Goal: Navigation & Orientation: Find specific page/section

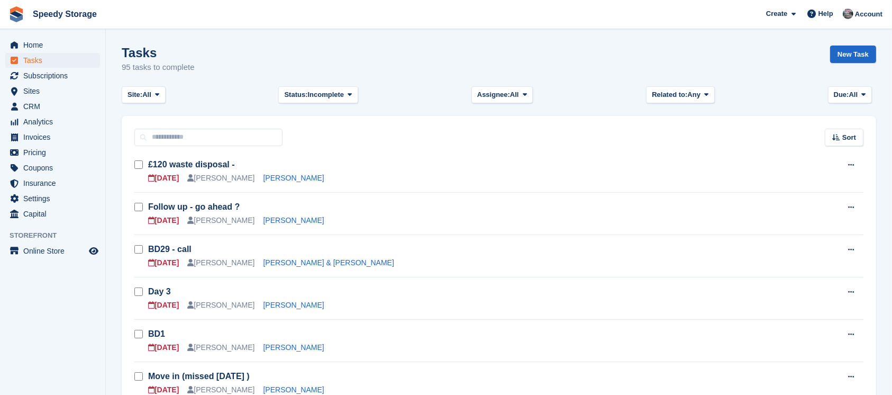
scroll to position [70, 0]
click at [30, 35] on div "Home Tasks Subscriptions Subscriptions Subscriptions Contracts Price increases …" at bounding box center [52, 127] width 105 height 188
click at [31, 39] on span "Home" at bounding box center [55, 45] width 64 height 15
